Goal: Find specific page/section: Find specific page/section

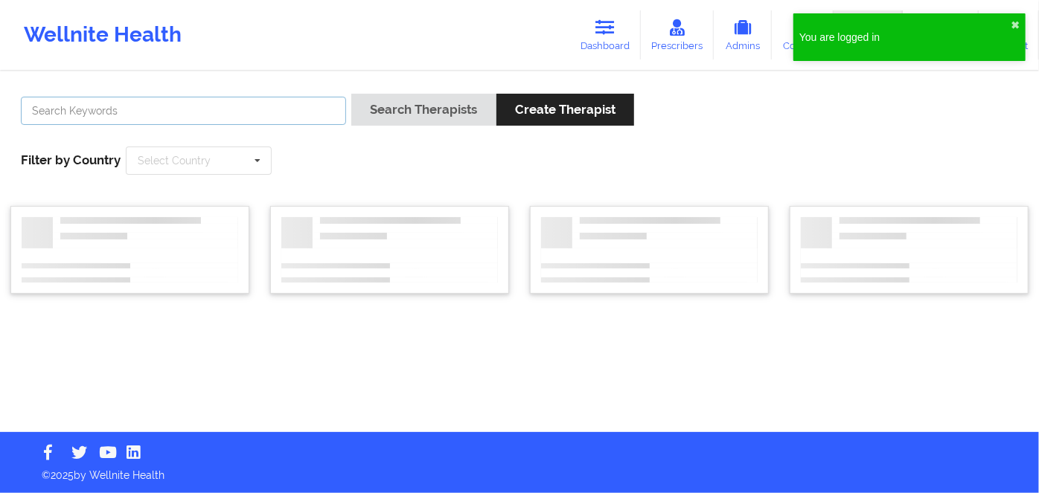
click at [253, 115] on input "text" at bounding box center [183, 111] width 325 height 28
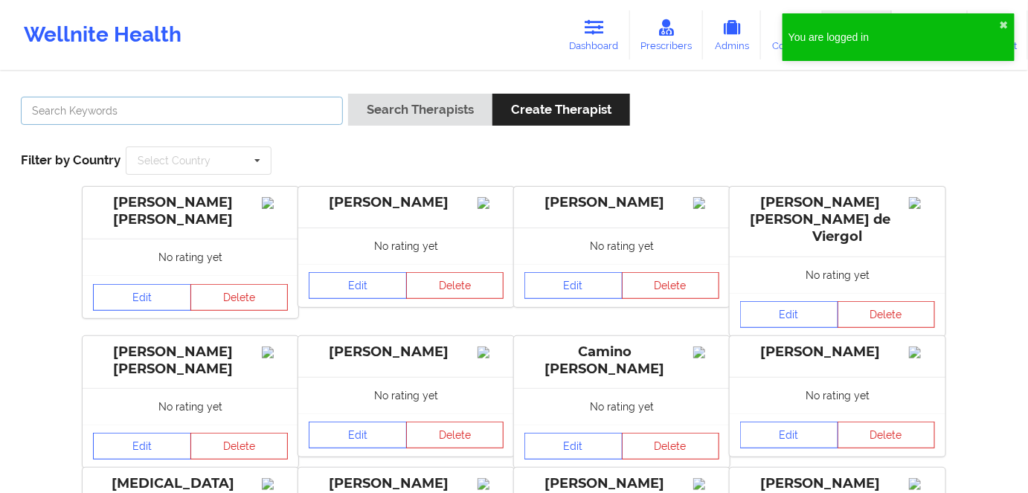
paste input "MARY BROUGHTON"
type input "MARY BROUGHTON"
click at [348, 94] on button "Search Therapists" at bounding box center [420, 110] width 144 height 32
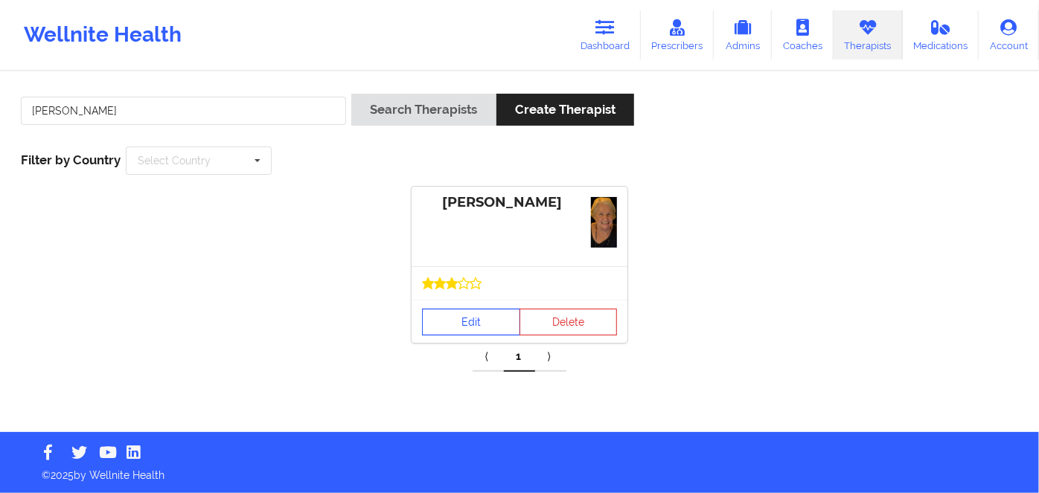
click at [470, 318] on link "Edit" at bounding box center [471, 322] width 98 height 27
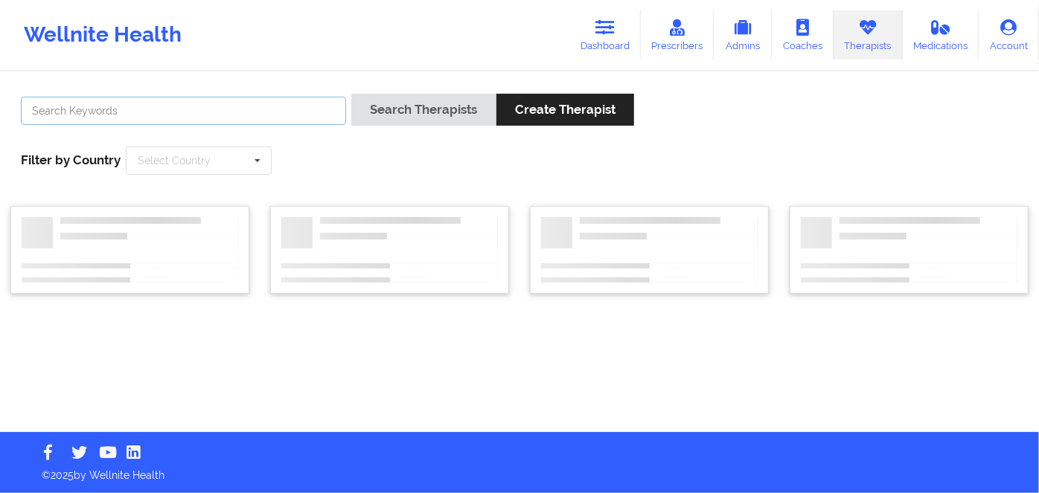
click at [234, 105] on input "text" at bounding box center [183, 111] width 325 height 28
paste input "MARY BROUGHTON"
type input "MARY BROUGHTON"
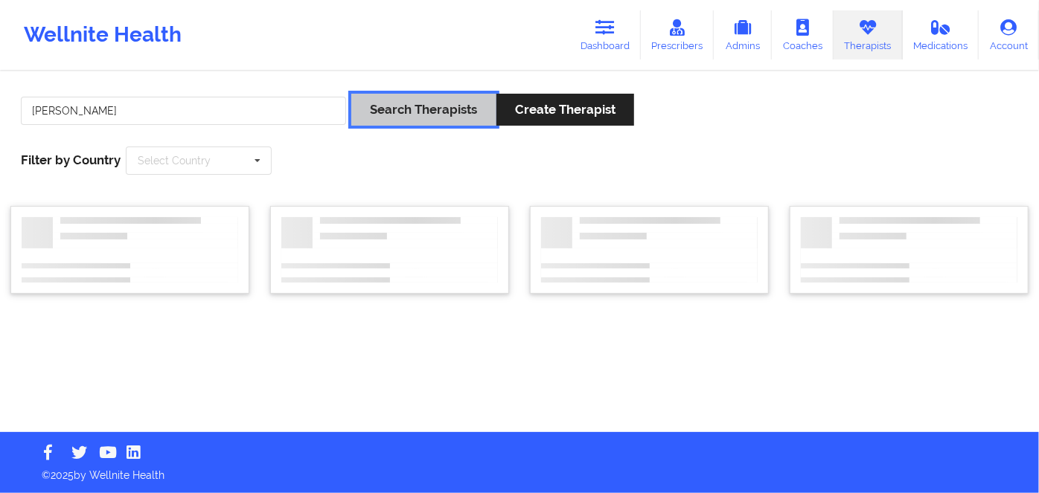
click at [455, 113] on button "Search Therapists" at bounding box center [423, 110] width 144 height 32
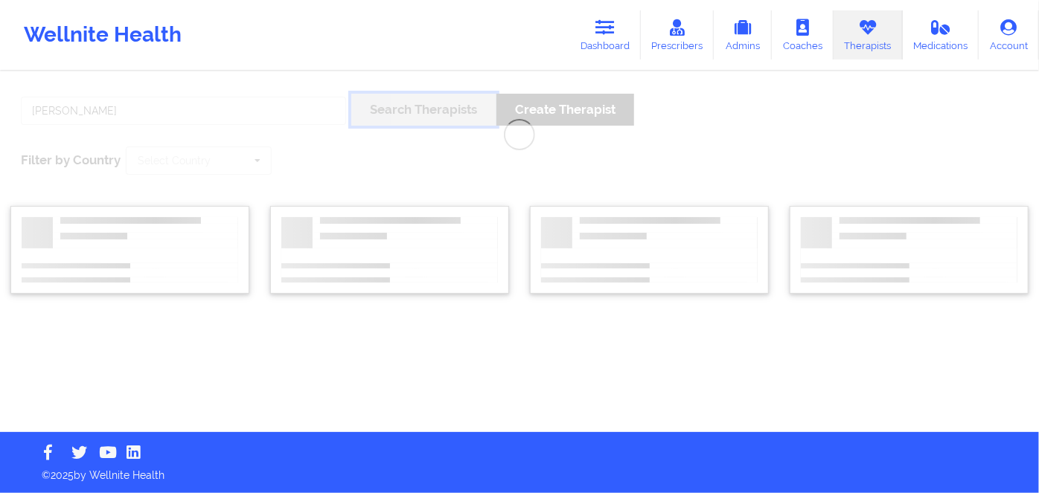
click at [351, 94] on button "Search Therapists" at bounding box center [423, 110] width 144 height 32
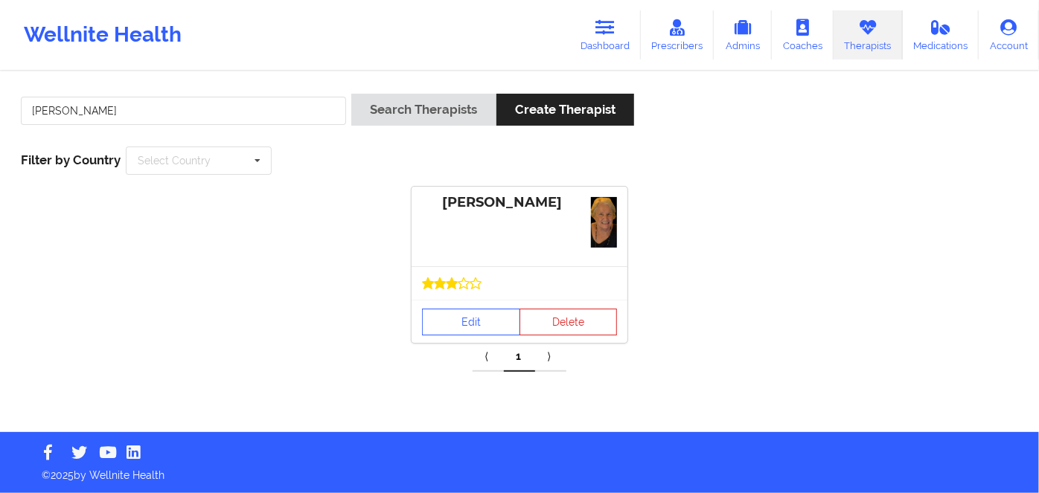
click at [549, 359] on link "⟩" at bounding box center [550, 357] width 31 height 30
click at [461, 321] on link "Edit" at bounding box center [471, 322] width 98 height 27
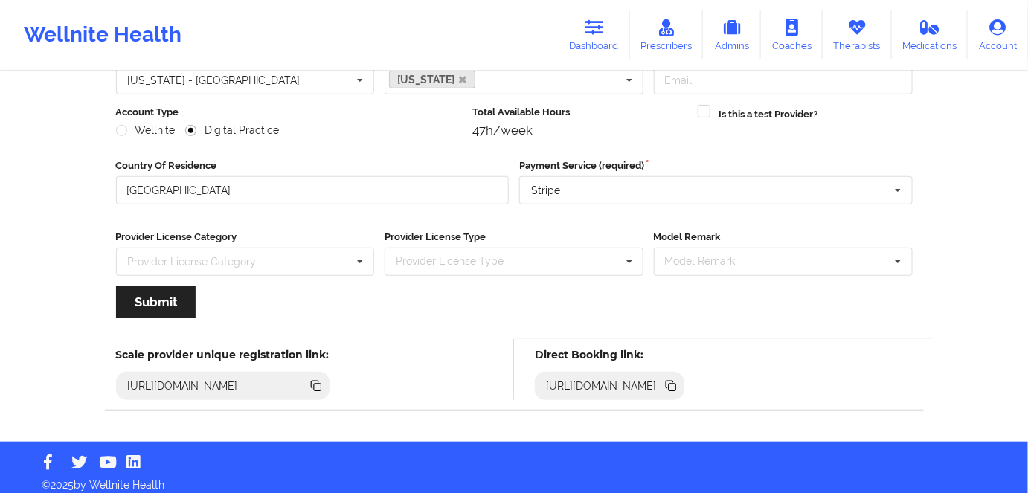
scroll to position [173, 0]
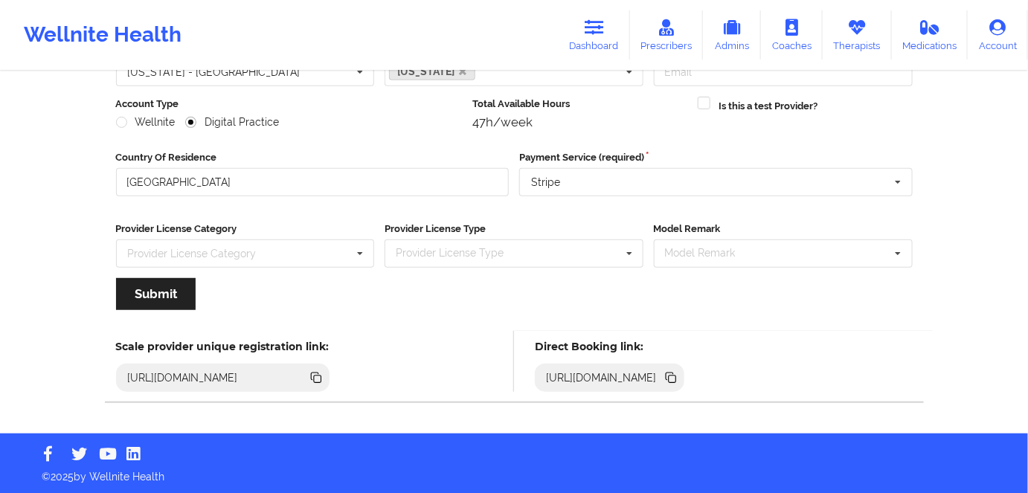
click at [676, 376] on icon at bounding box center [672, 379] width 7 height 7
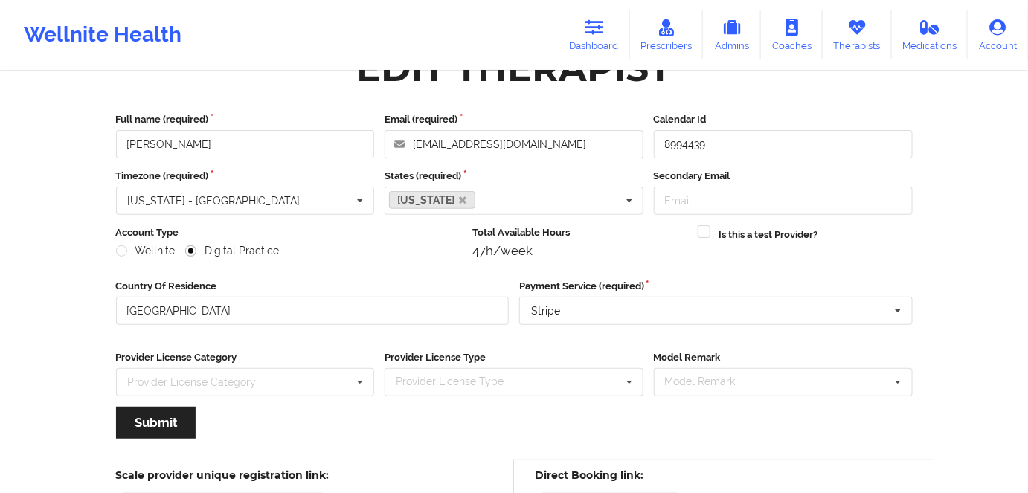
scroll to position [67, 0]
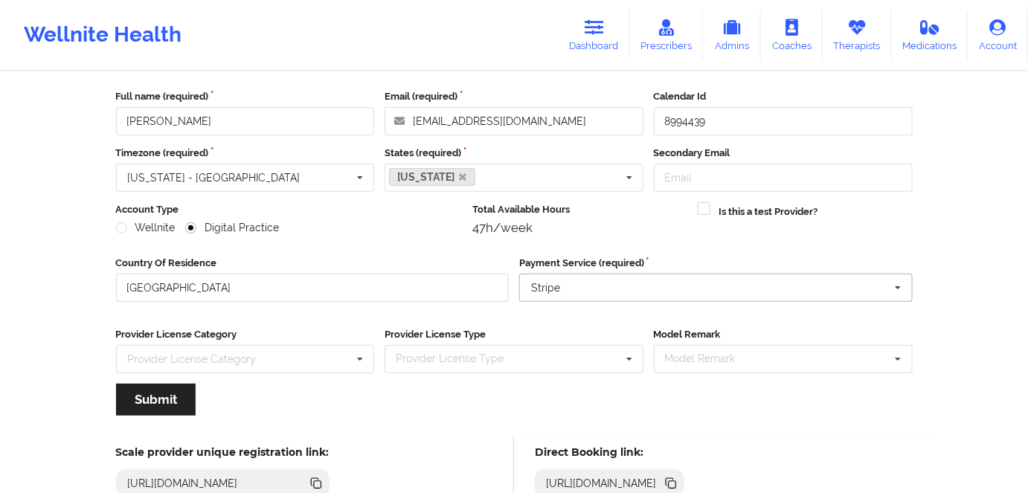
click at [900, 282] on icon at bounding box center [899, 289] width 22 height 28
click at [908, 223] on div "Is this a test Provider?" at bounding box center [805, 223] width 225 height 43
drag, startPoint x: 853, startPoint y: 31, endPoint x: 837, endPoint y: 36, distance: 16.5
click at [854, 30] on icon at bounding box center [857, 27] width 19 height 16
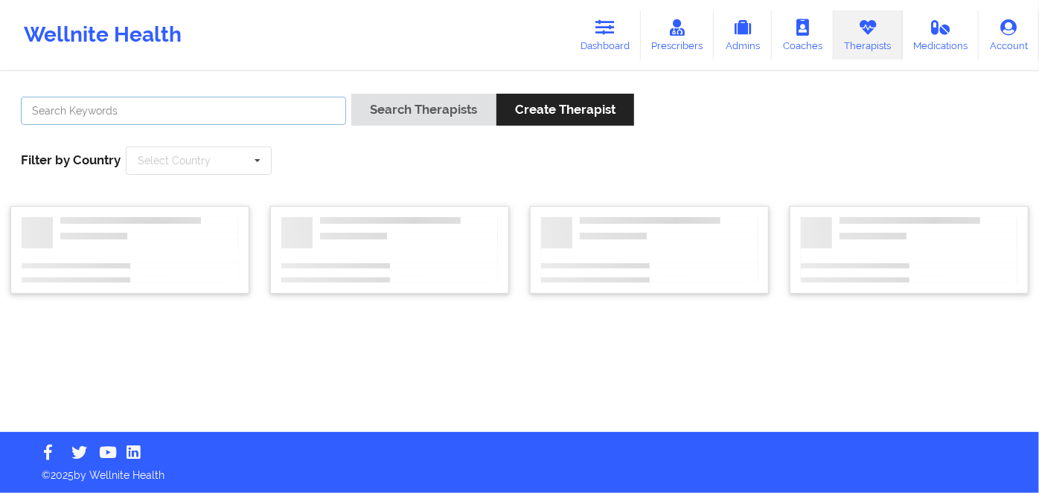
click at [242, 115] on input "text" at bounding box center [183, 111] width 325 height 28
paste input "DONNA SAN SALVADOR"
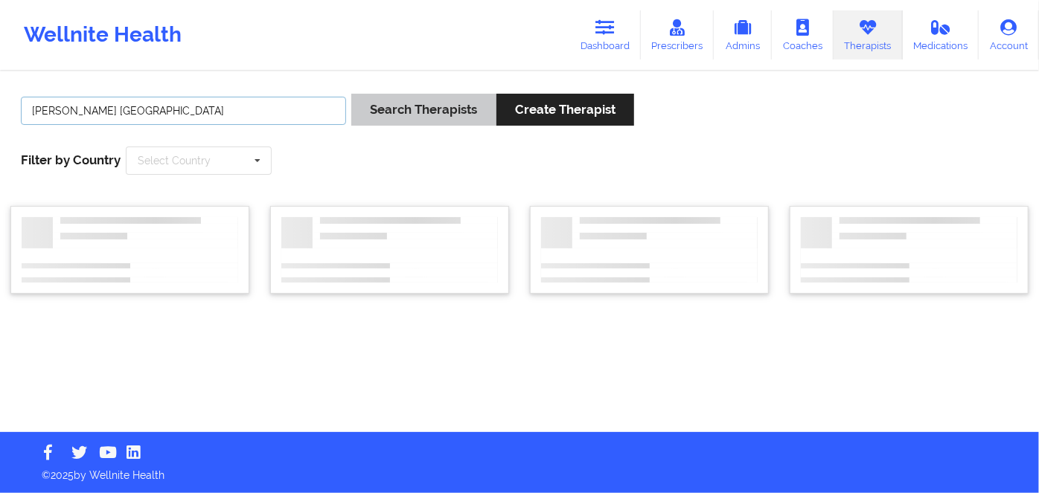
type input "DONNA SAN SALVADOR"
click at [426, 119] on button "Search Therapists" at bounding box center [423, 110] width 144 height 32
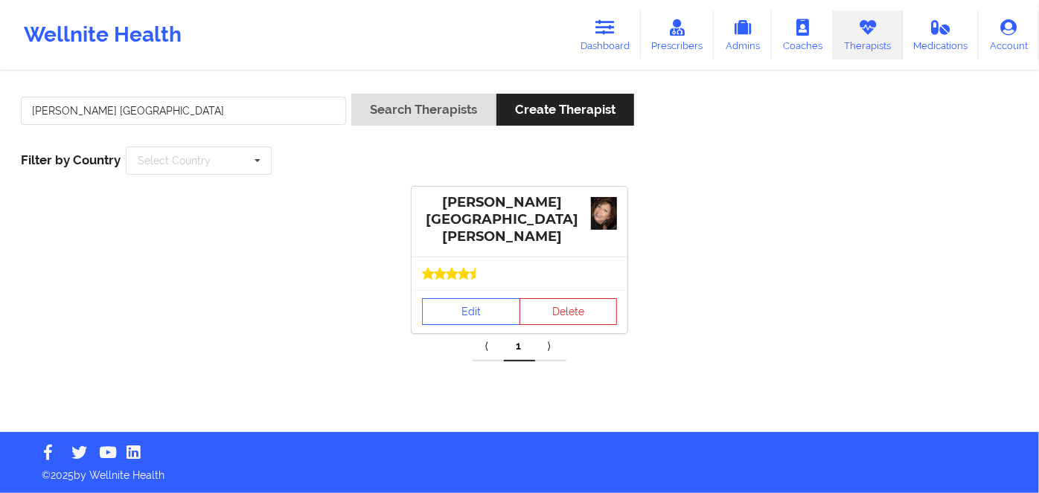
click at [469, 278] on div at bounding box center [520, 273] width 216 height 33
click at [472, 300] on link "Edit" at bounding box center [471, 311] width 98 height 27
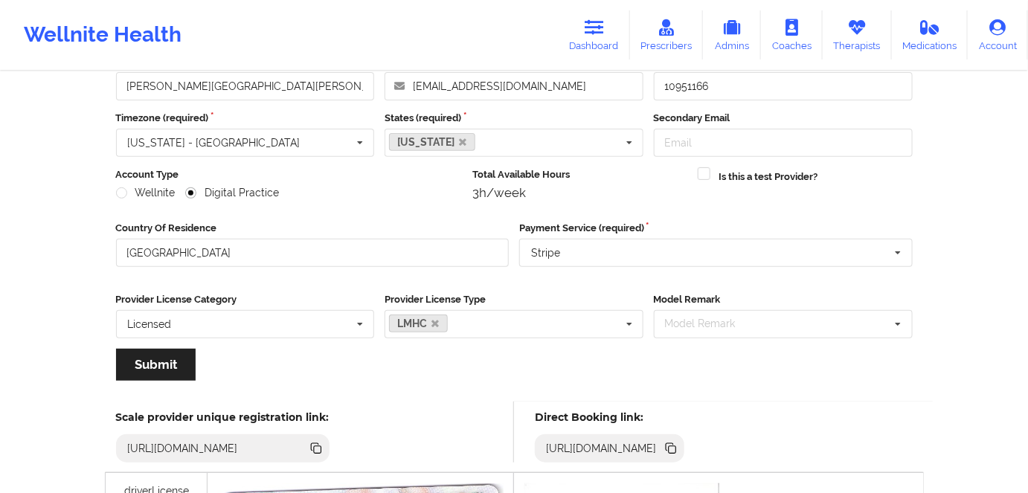
scroll to position [202, 0]
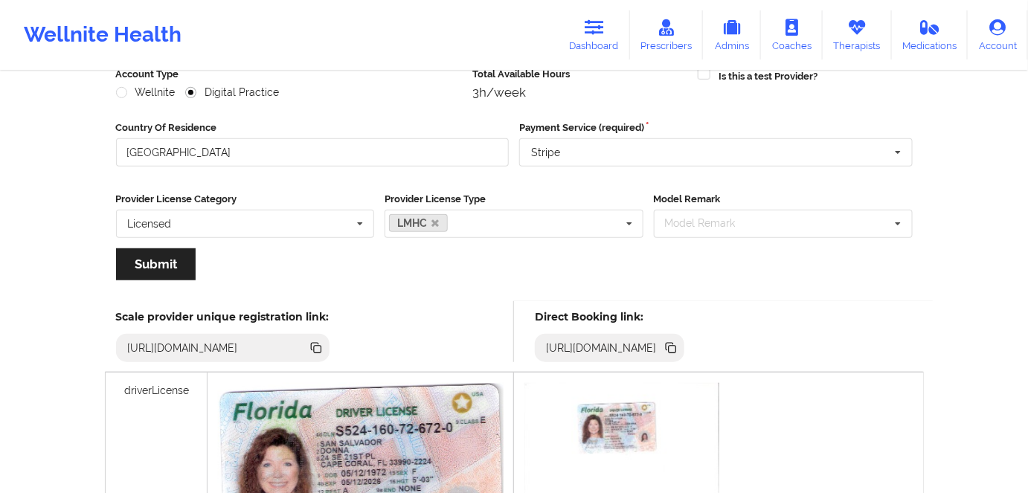
click at [676, 349] on icon at bounding box center [672, 349] width 7 height 7
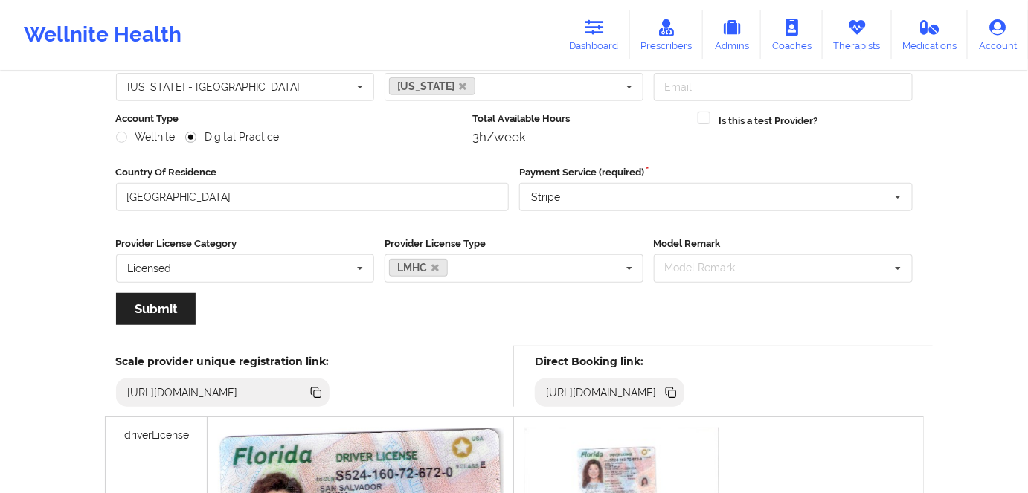
scroll to position [135, 0]
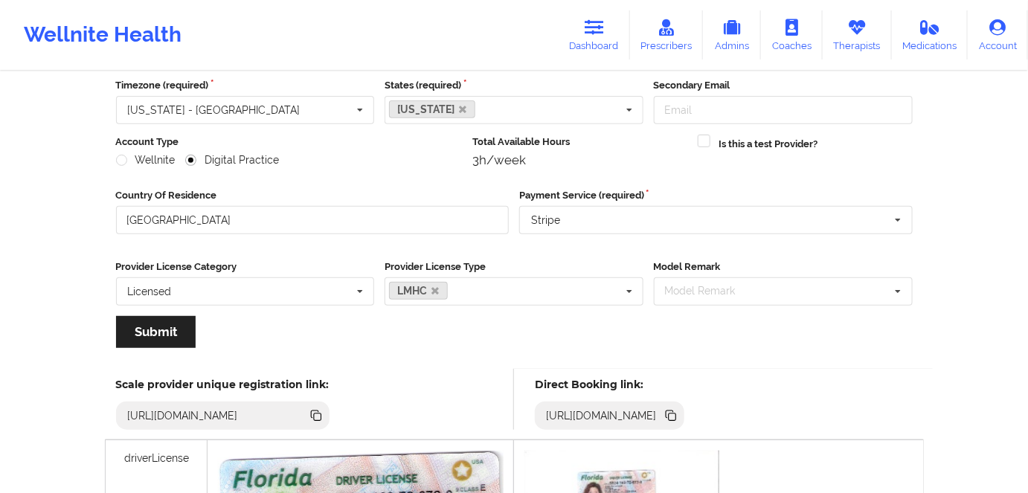
click at [676, 417] on icon at bounding box center [672, 417] width 7 height 7
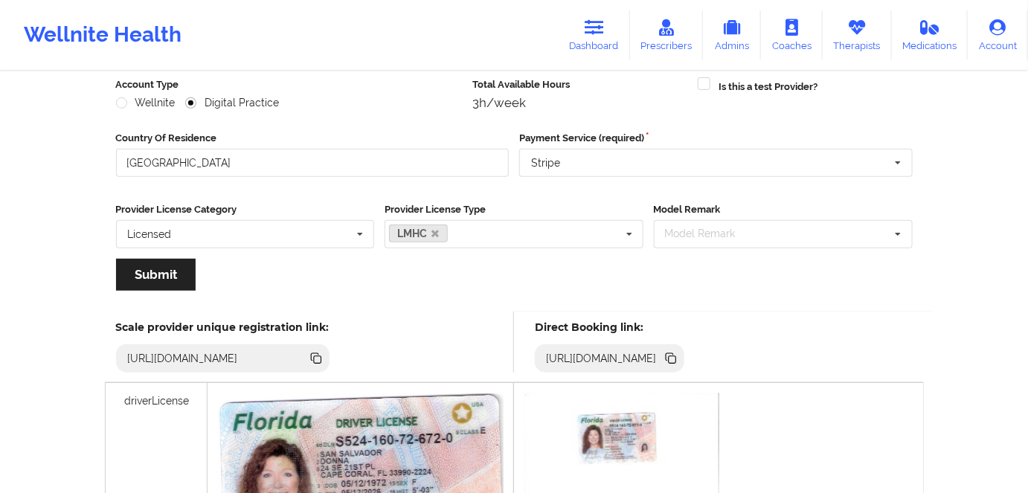
scroll to position [270, 0]
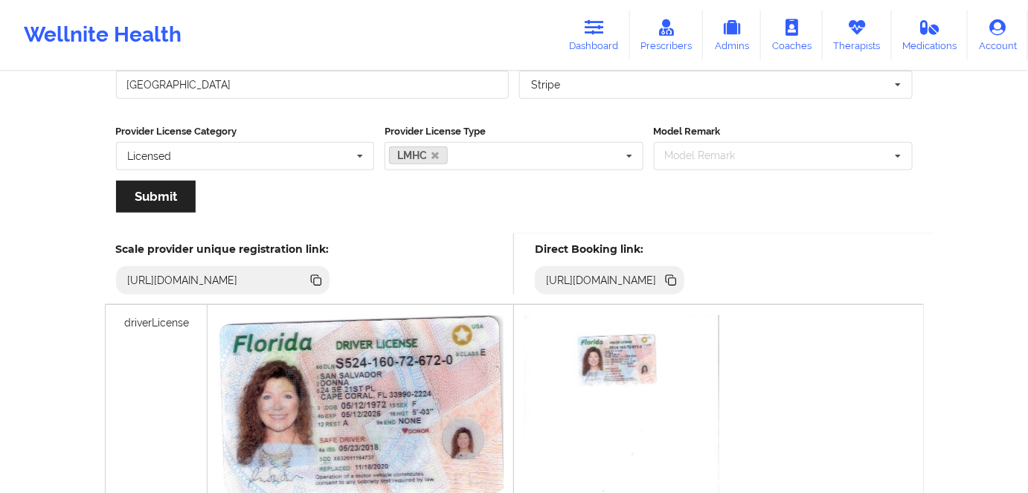
click at [676, 278] on icon at bounding box center [672, 281] width 7 height 7
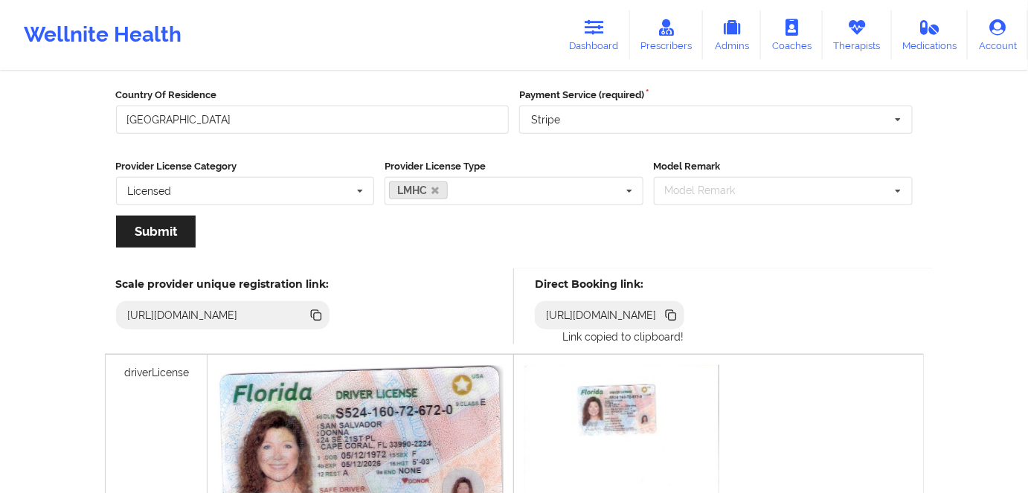
scroll to position [202, 0]
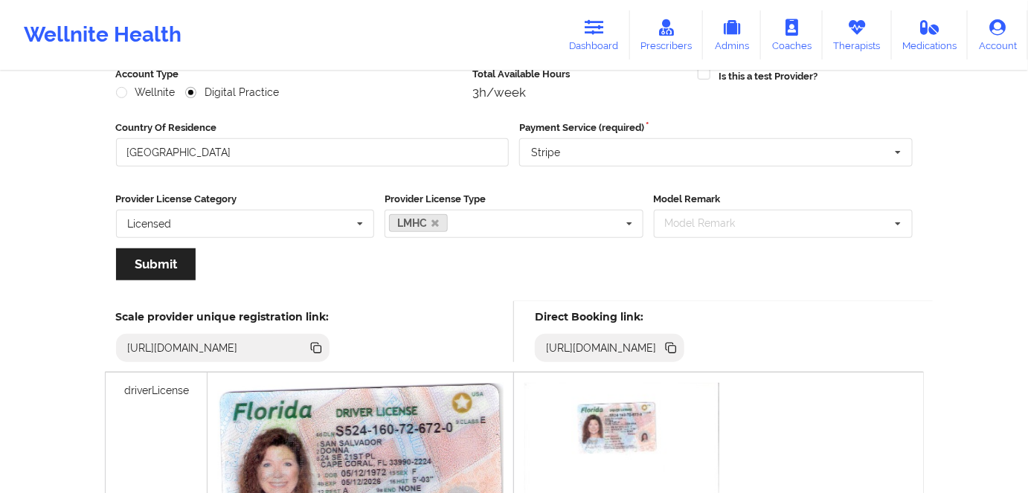
click at [676, 346] on icon at bounding box center [672, 349] width 7 height 7
